Goal: Task Accomplishment & Management: Complete application form

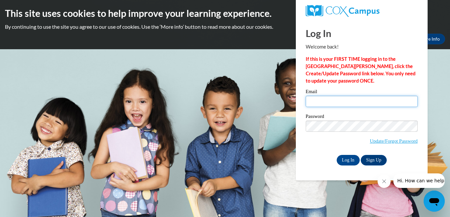
click at [329, 102] on input "Email" at bounding box center [362, 101] width 112 height 11
type input "[EMAIL_ADDRESS]"
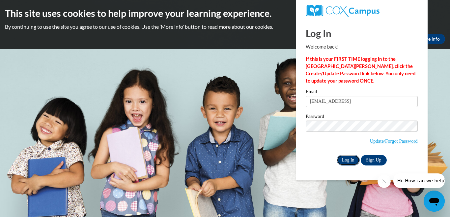
click at [344, 160] on input "Log In" at bounding box center [348, 160] width 23 height 11
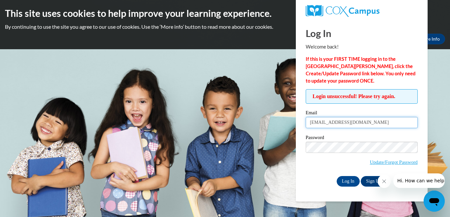
type input "d_rosser@bellsouth.net"
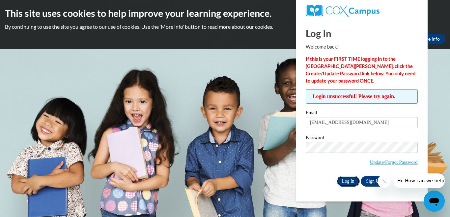
click at [341, 179] on input "Log In" at bounding box center [348, 181] width 23 height 11
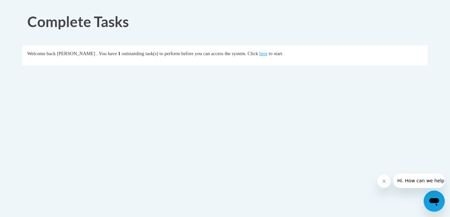
click at [280, 50] on div "Welcome back Dorothy Rosser . You have 1 outstanding task(s) to perform before …" at bounding box center [225, 53] width 396 height 7
click at [449, 213] on body "Complete Tasks Welcome back Dorothy Rosser . You have 1 outstanding task(s) to …" at bounding box center [225, 108] width 450 height 217
click at [268, 54] on link "here" at bounding box center [263, 53] width 8 height 5
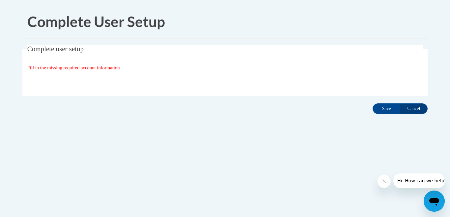
click at [448, 205] on body "Complete User Setup Complete user setup Fill in the missing required account in…" at bounding box center [225, 108] width 450 height 217
click at [388, 111] on input "Save" at bounding box center [387, 108] width 28 height 11
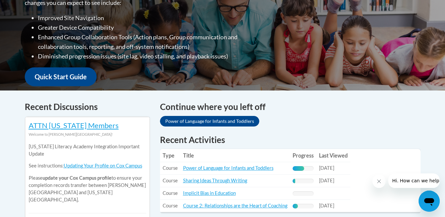
scroll to position [189, 0]
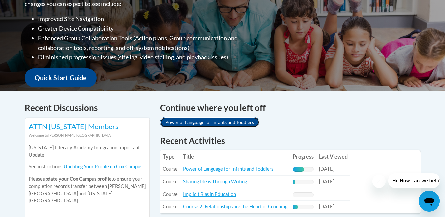
click at [214, 119] on link "Power of Language for Infants and Toddlers" at bounding box center [209, 122] width 99 height 11
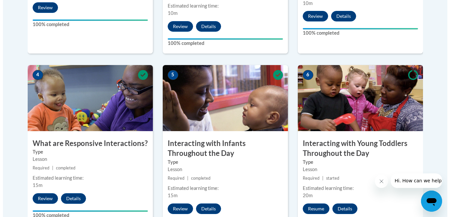
scroll to position [366, 0]
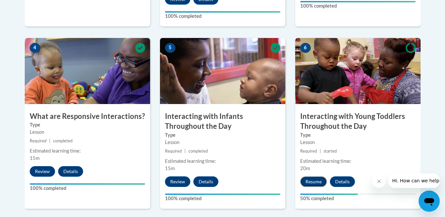
click at [311, 176] on button "Resume" at bounding box center [313, 181] width 27 height 11
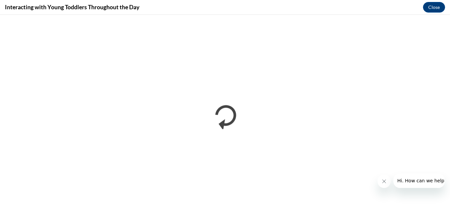
scroll to position [0, 0]
